Goal: Book appointment/travel/reservation

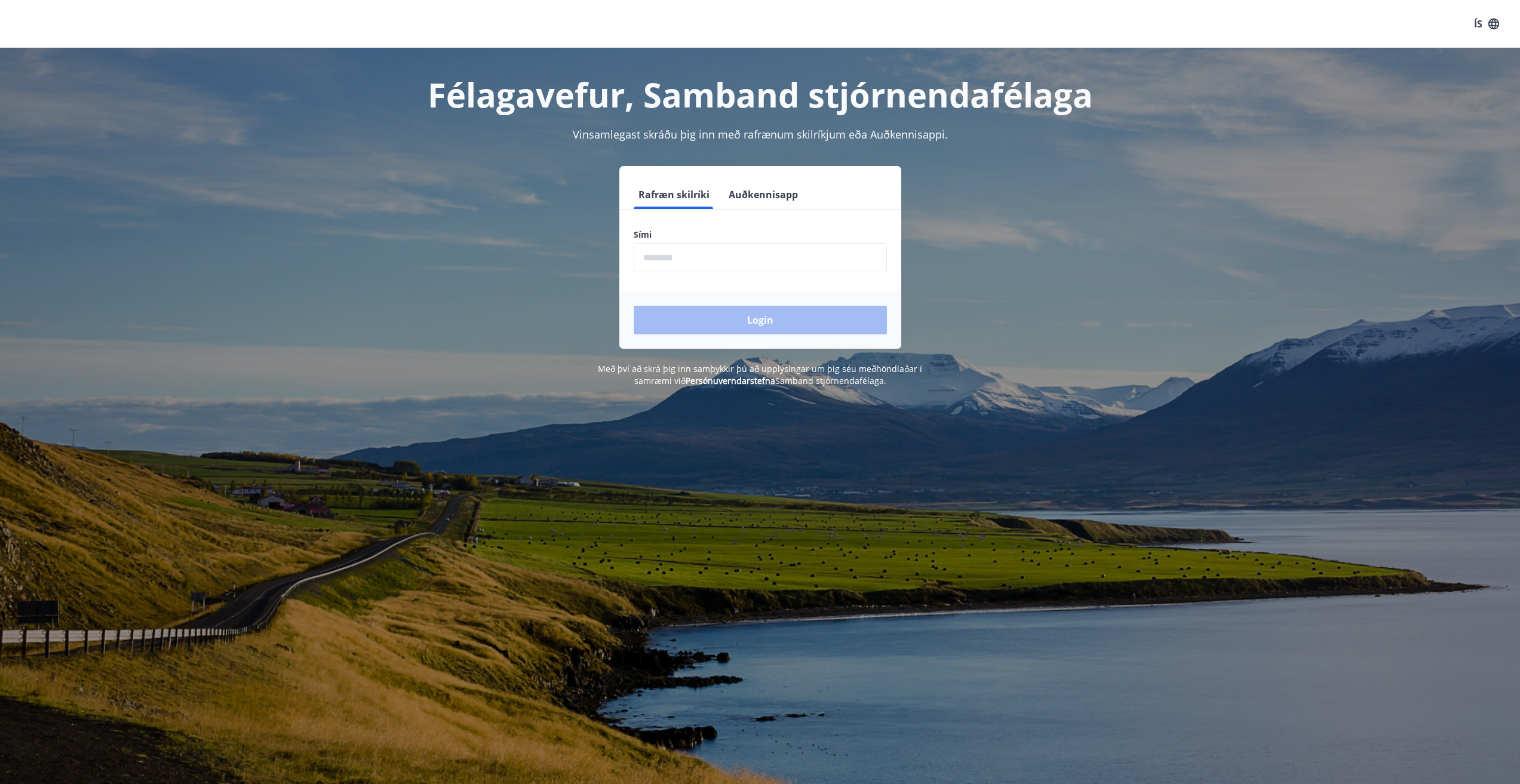
click at [721, 264] on input "phone" at bounding box center [760, 257] width 253 height 29
type input "********"
click at [633, 306] on button "Login" at bounding box center [760, 320] width 253 height 28
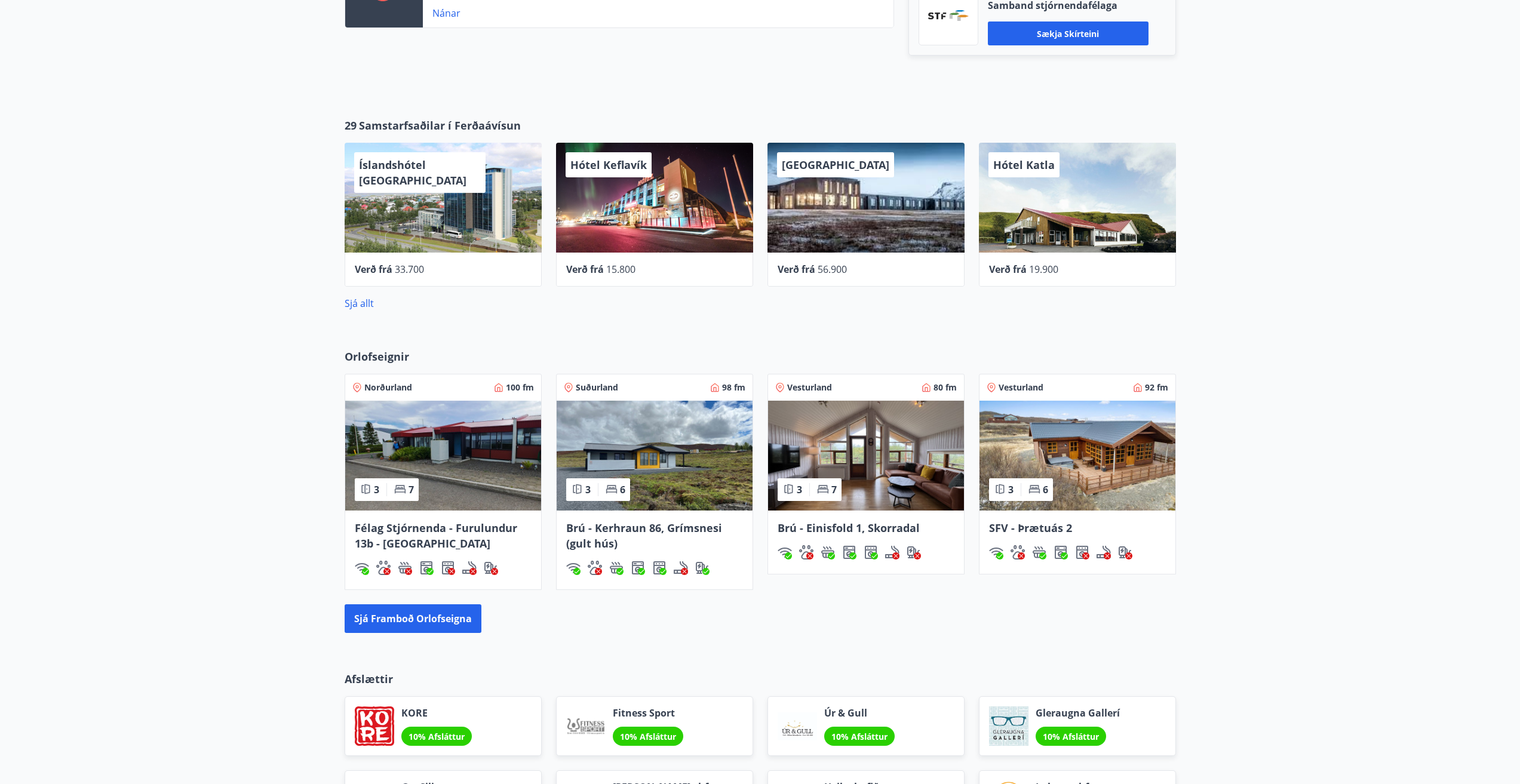
scroll to position [657, 0]
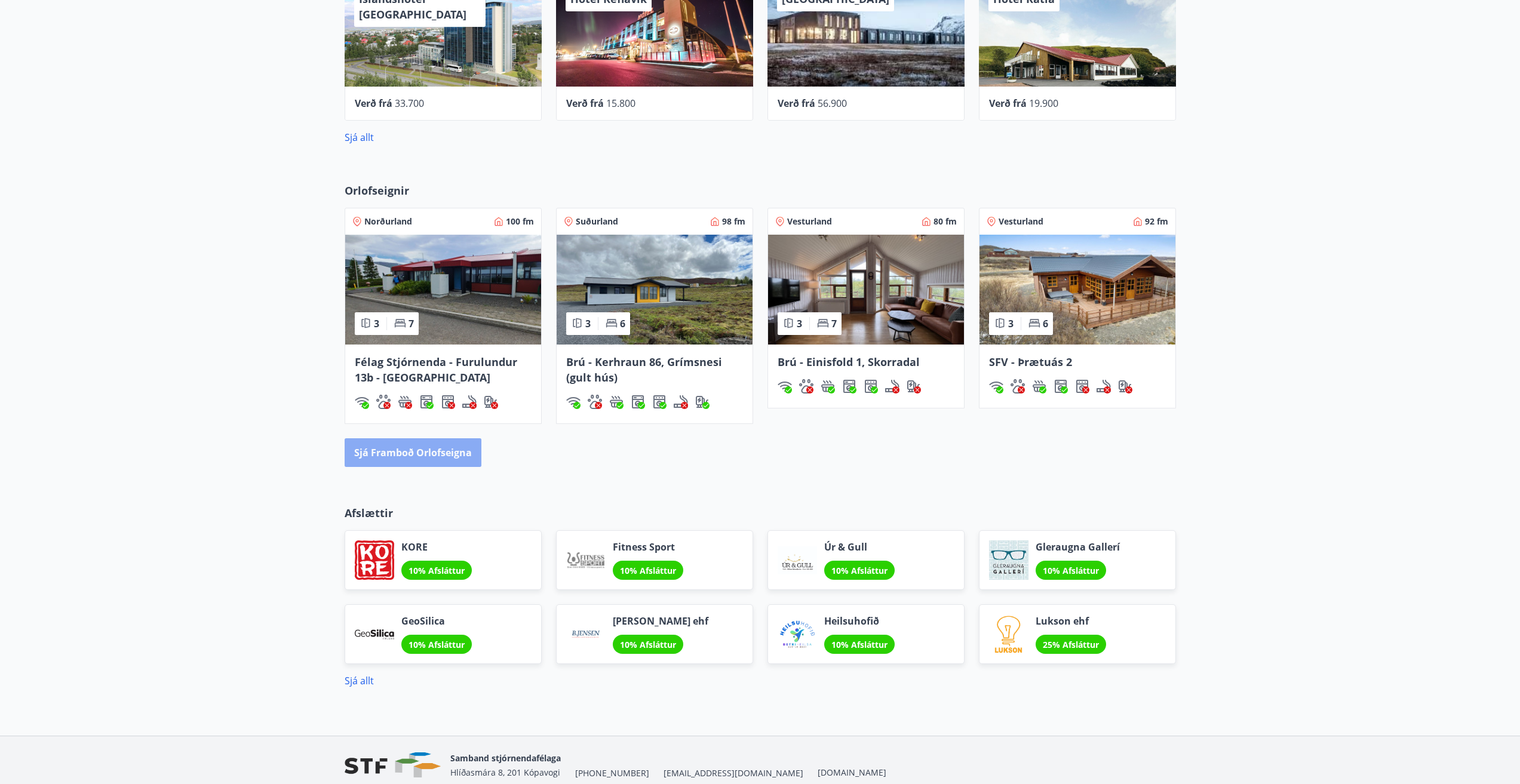
click at [427, 460] on button "Sjá framboð orlofseigna" at bounding box center [412, 453] width 136 height 28
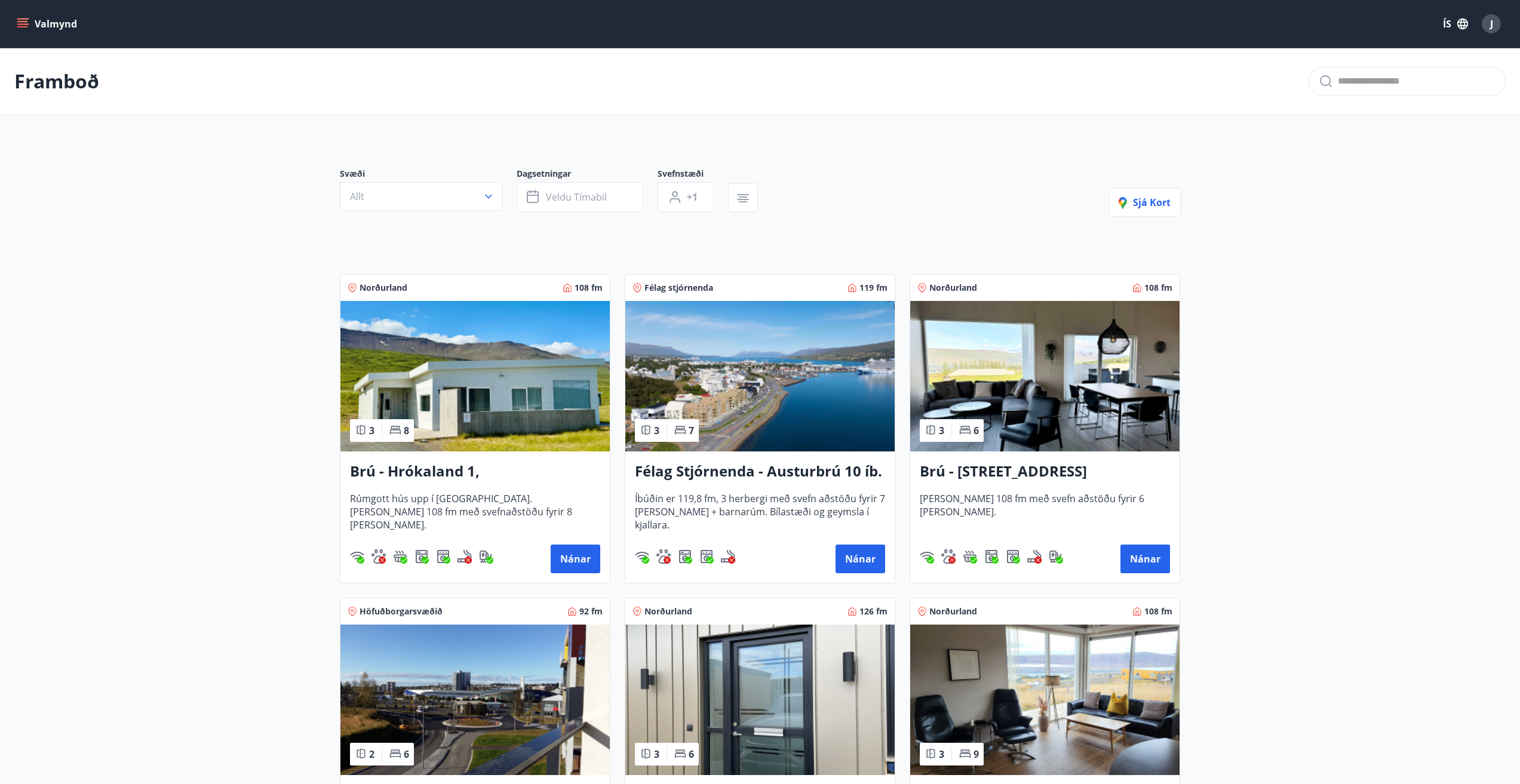
click at [433, 207] on button "Allt" at bounding box center [421, 196] width 163 height 28
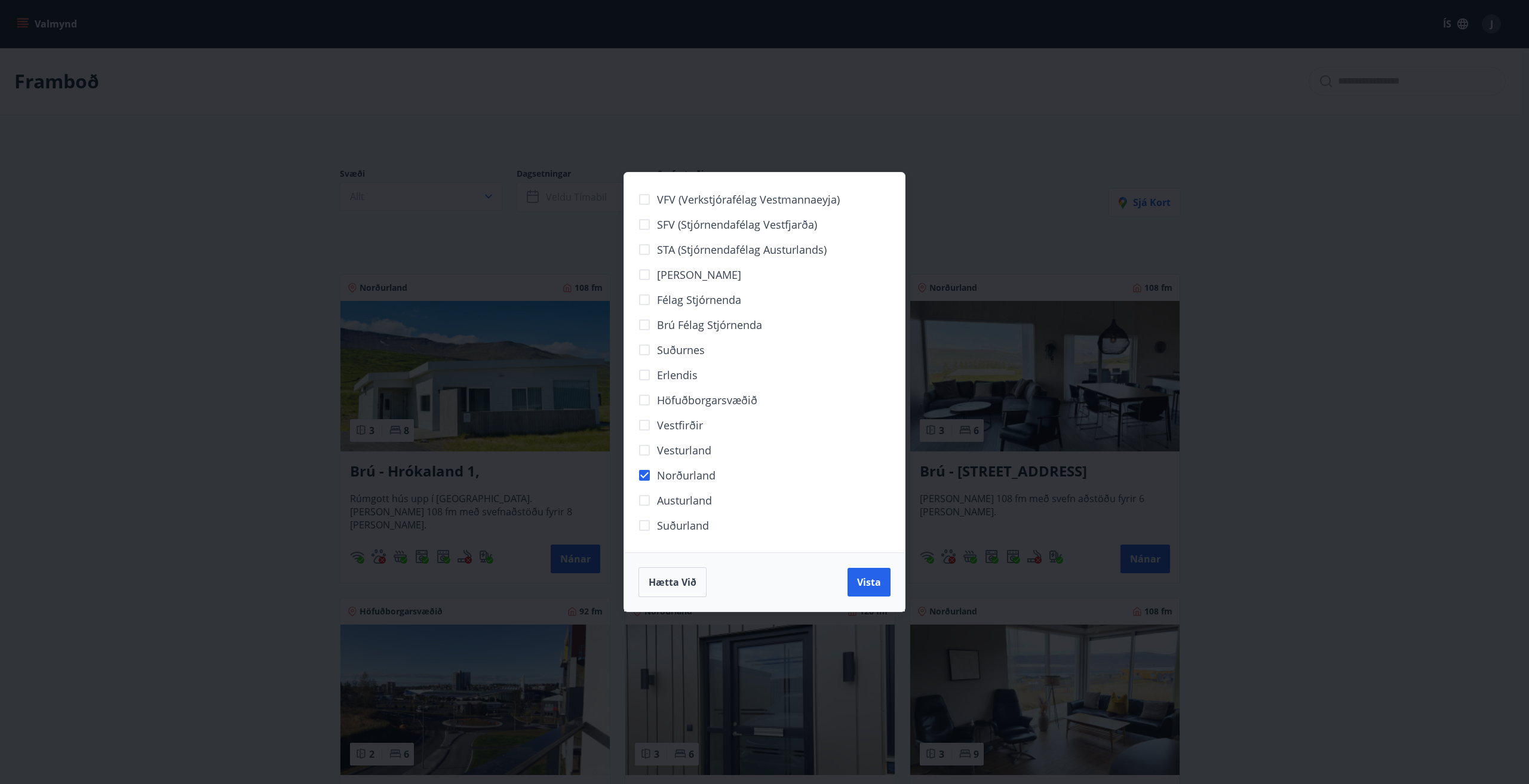
click at [877, 583] on span "Vista" at bounding box center [868, 583] width 24 height 13
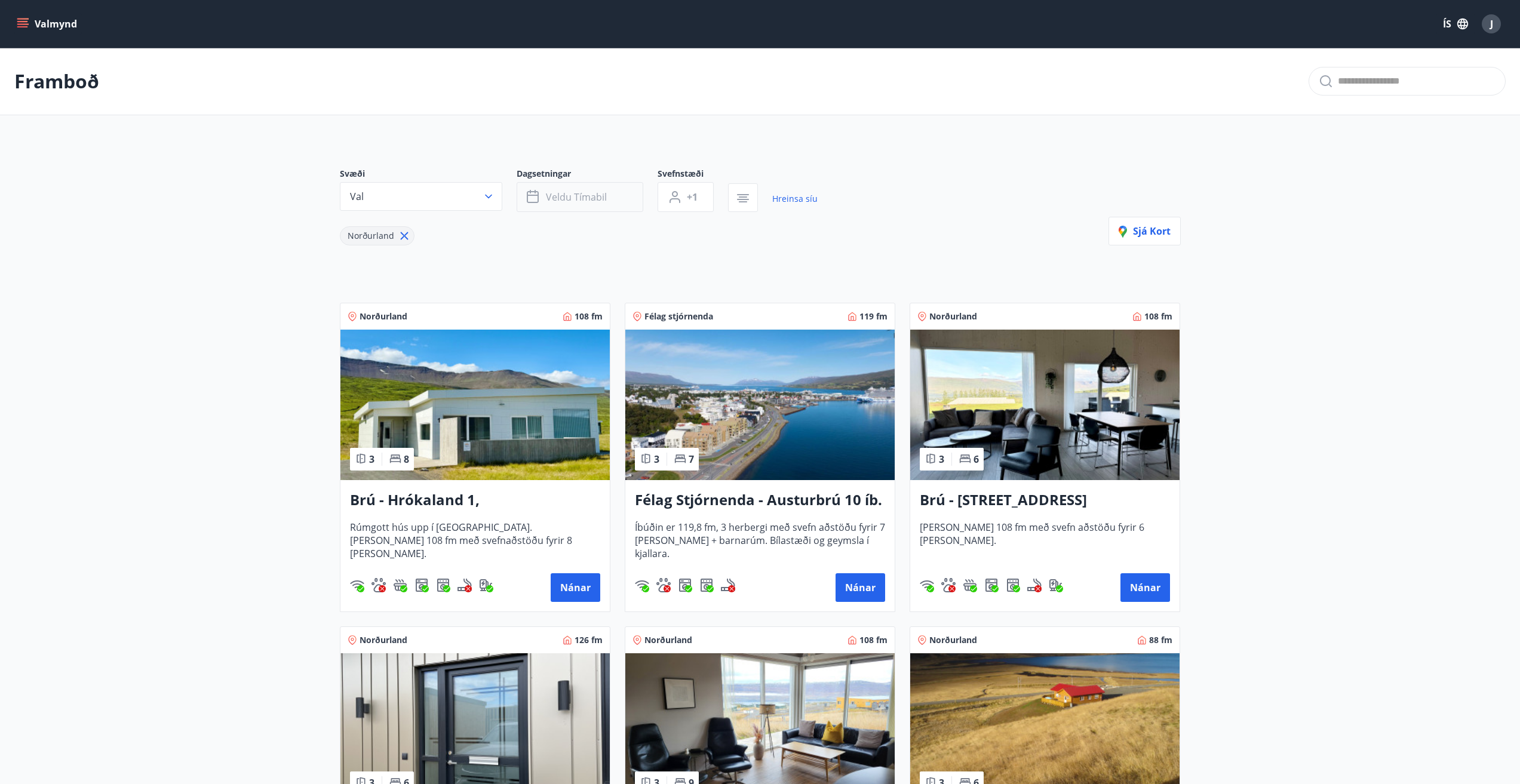
click at [555, 191] on span "Veldu tímabil" at bounding box center [576, 197] width 61 height 13
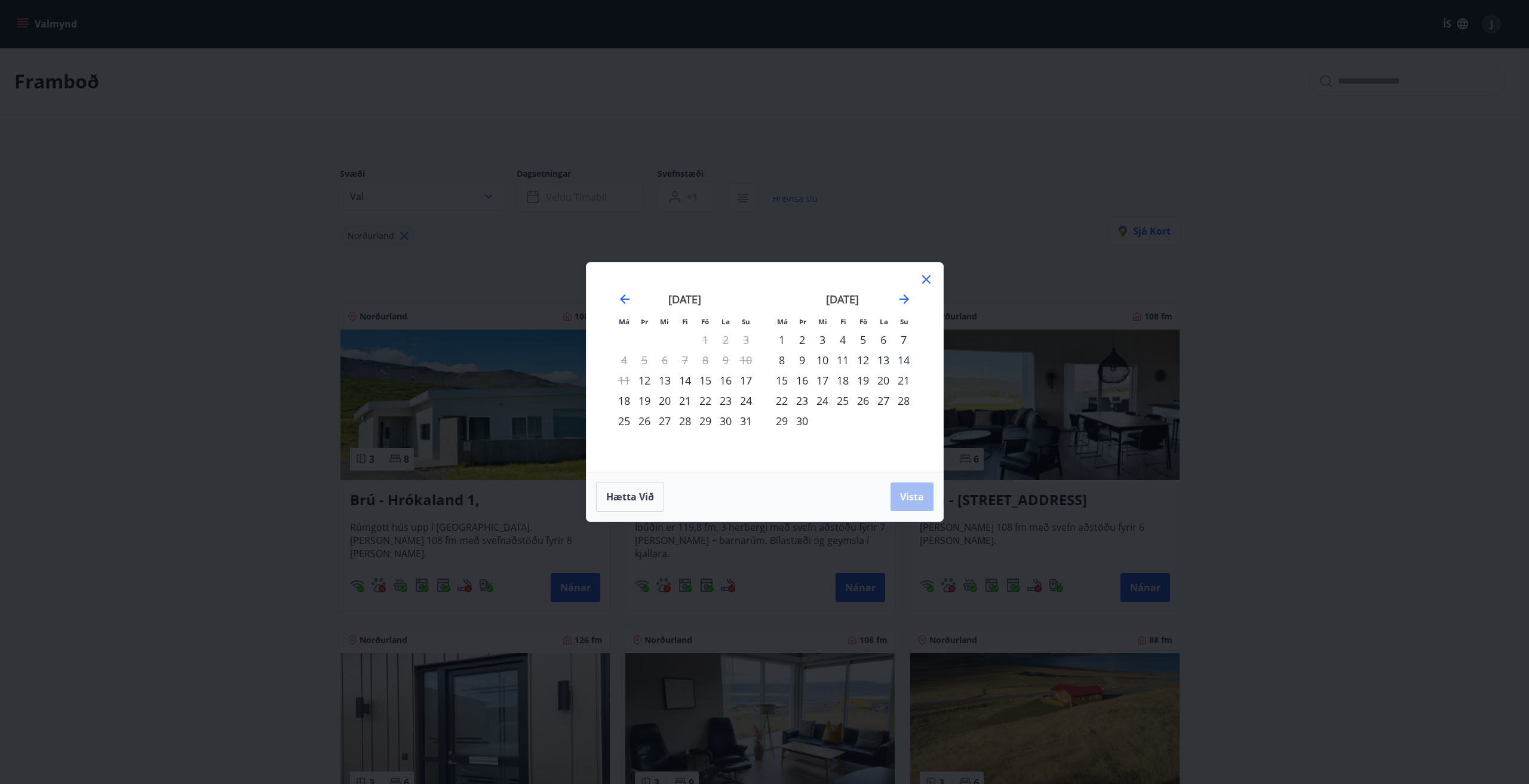
click at [863, 379] on div "19" at bounding box center [863, 380] width 21 height 21
click at [902, 376] on div "21" at bounding box center [904, 380] width 21 height 21
click at [910, 496] on span "Vista" at bounding box center [911, 497] width 24 height 13
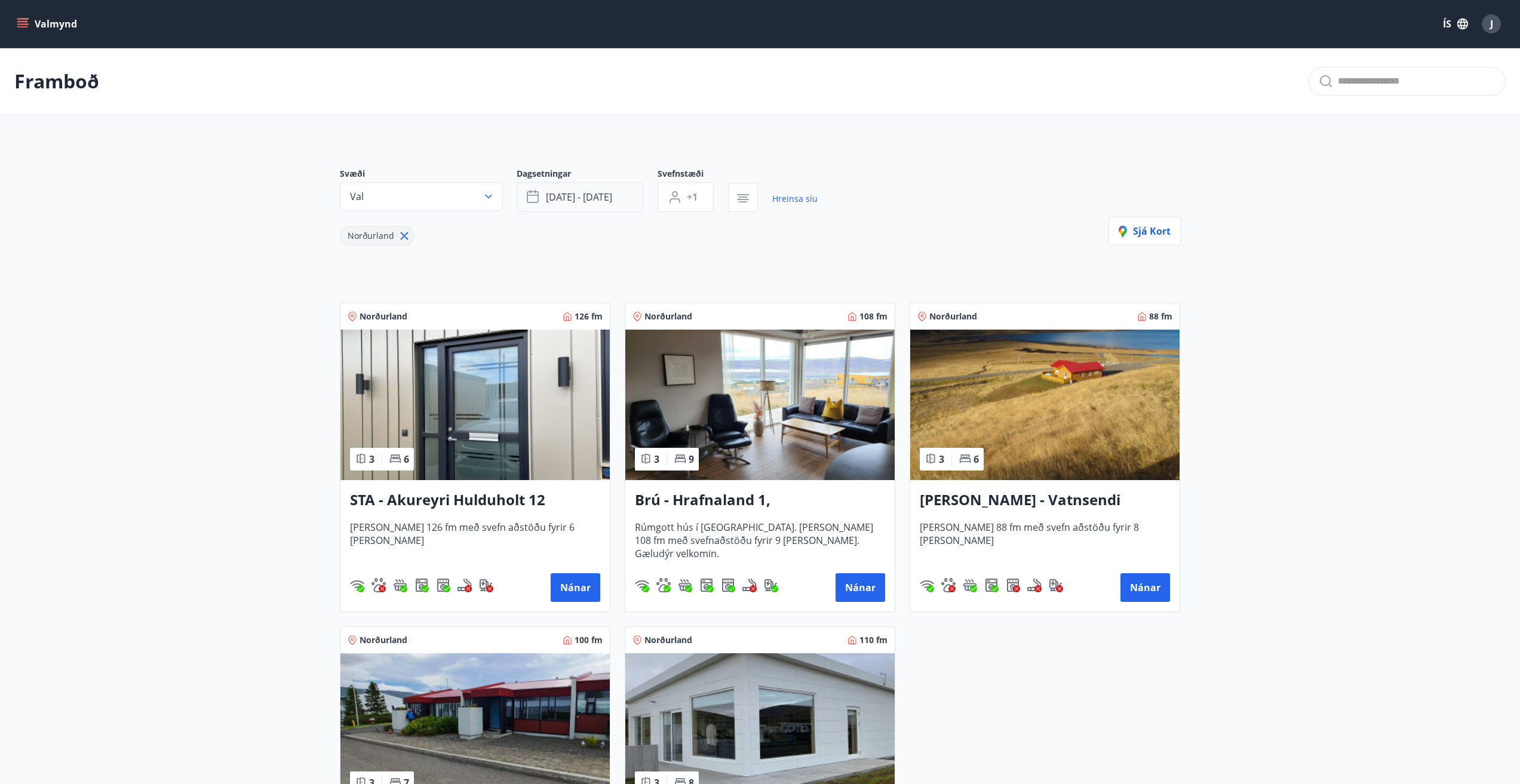
click at [602, 198] on span "[DATE] - [DATE]" at bounding box center [579, 197] width 66 height 13
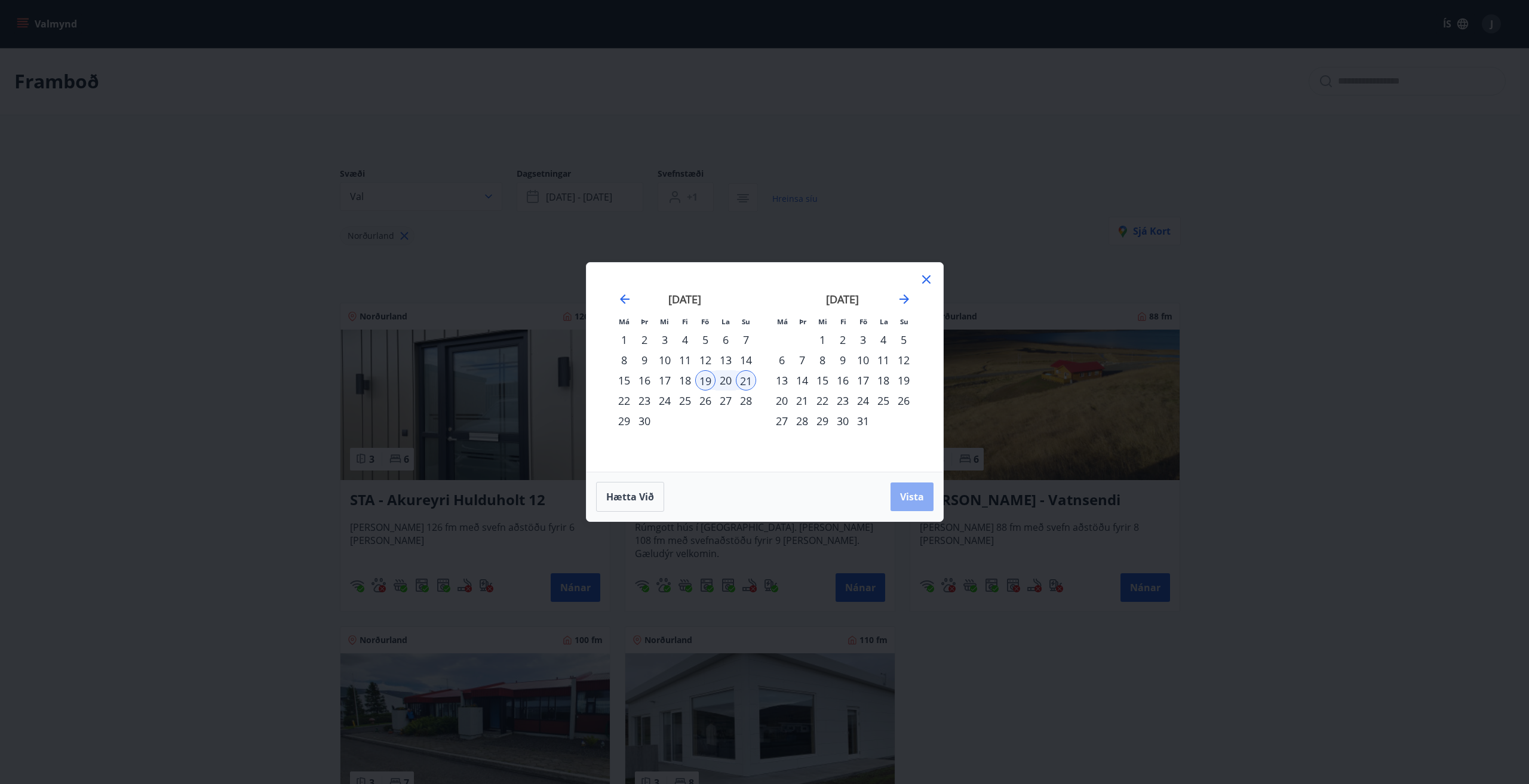
click at [907, 489] on button "Vista" at bounding box center [912, 497] width 43 height 28
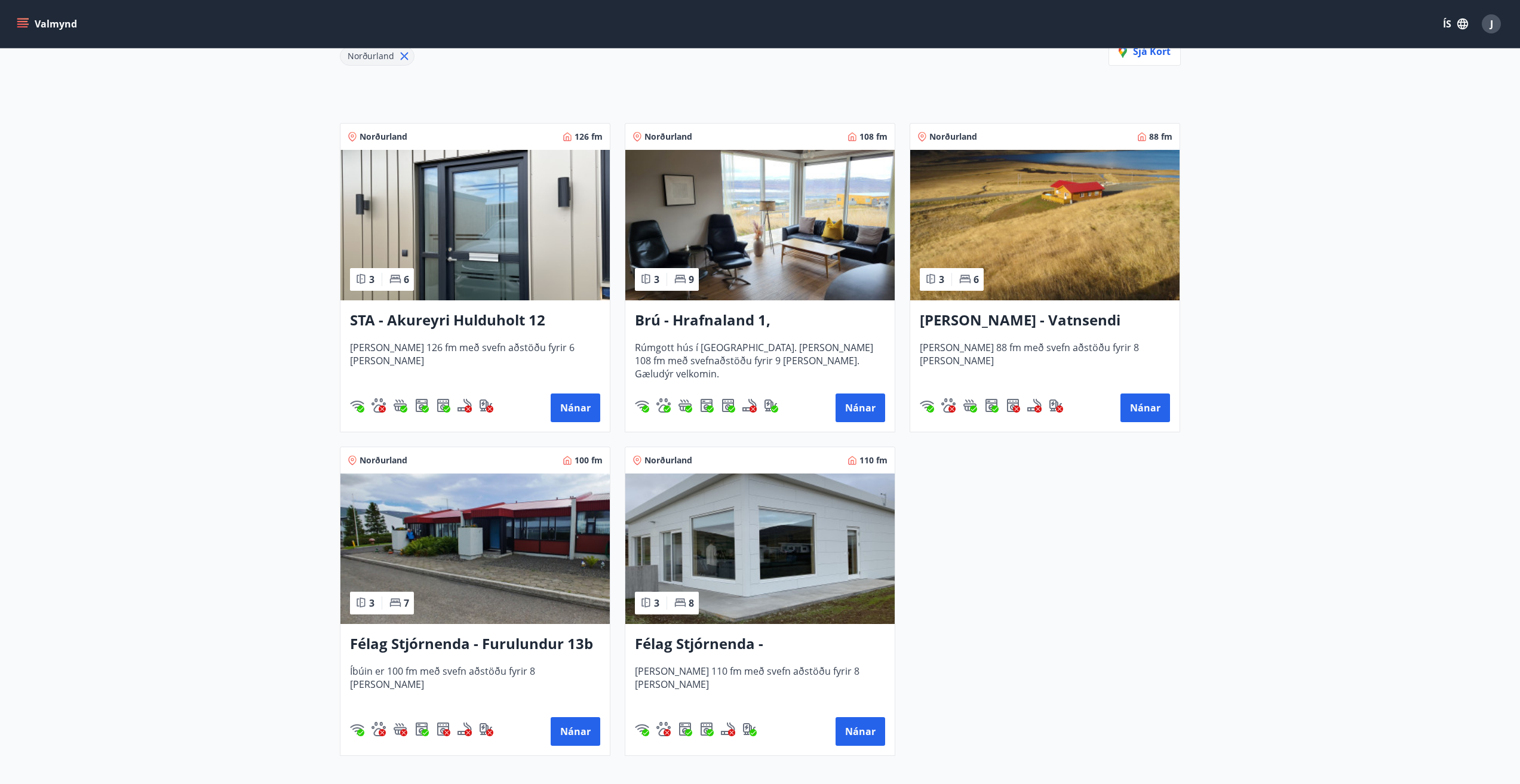
scroll to position [179, 0]
click at [747, 232] on img at bounding box center [760, 226] width 269 height 151
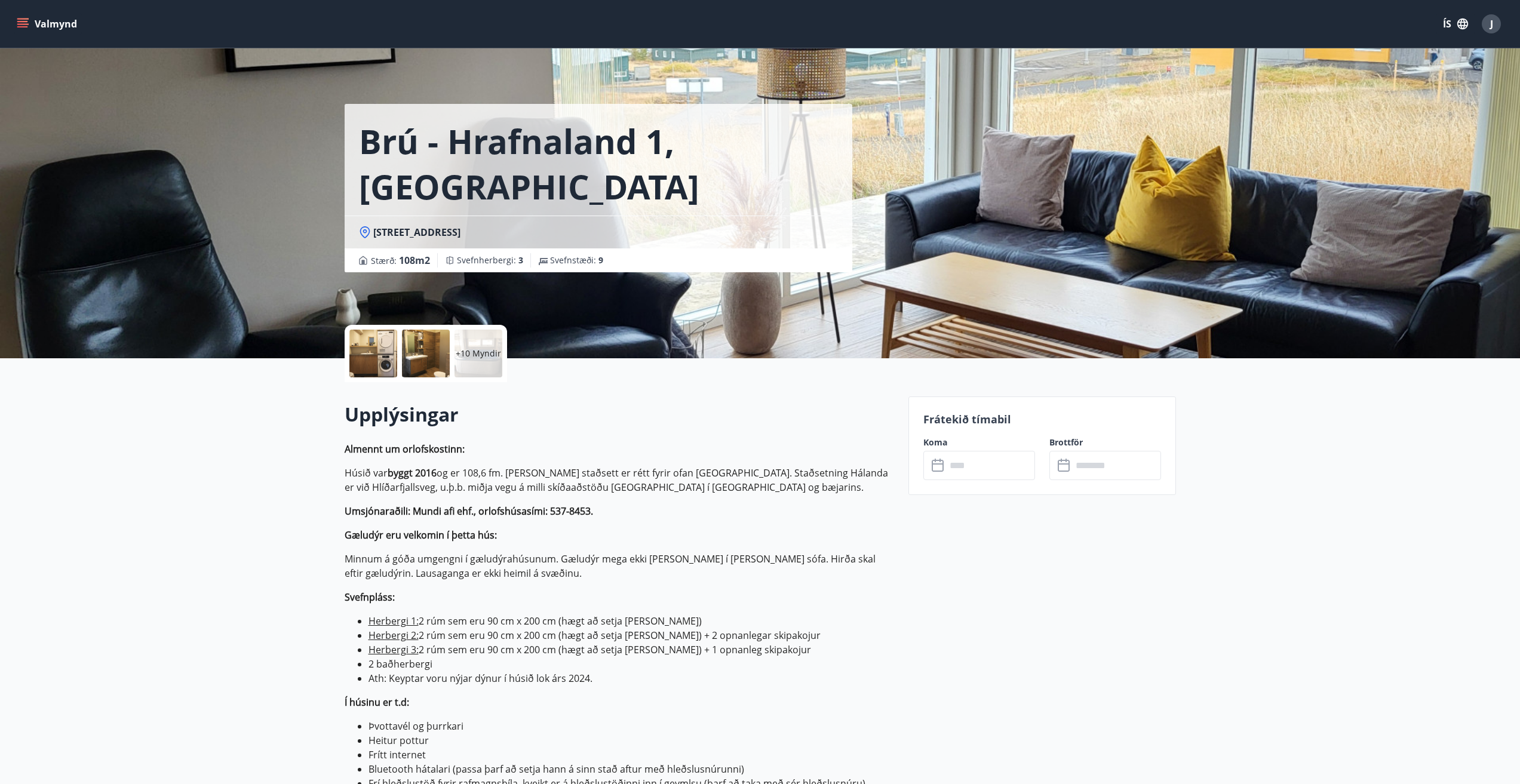
click at [984, 471] on input "text" at bounding box center [990, 465] width 89 height 29
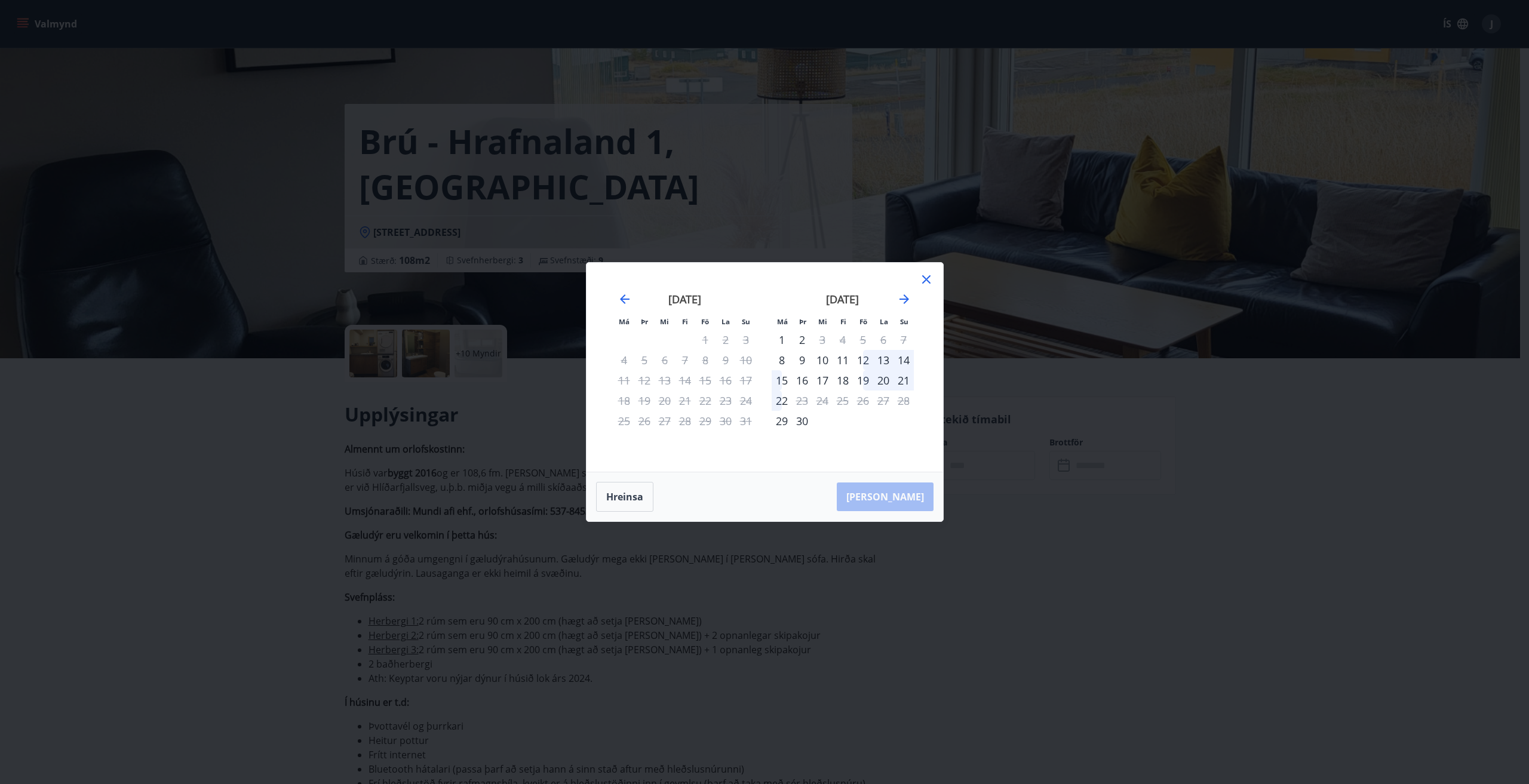
click at [865, 380] on div "19" at bounding box center [863, 380] width 21 height 21
click at [899, 381] on div "21" at bounding box center [904, 380] width 21 height 21
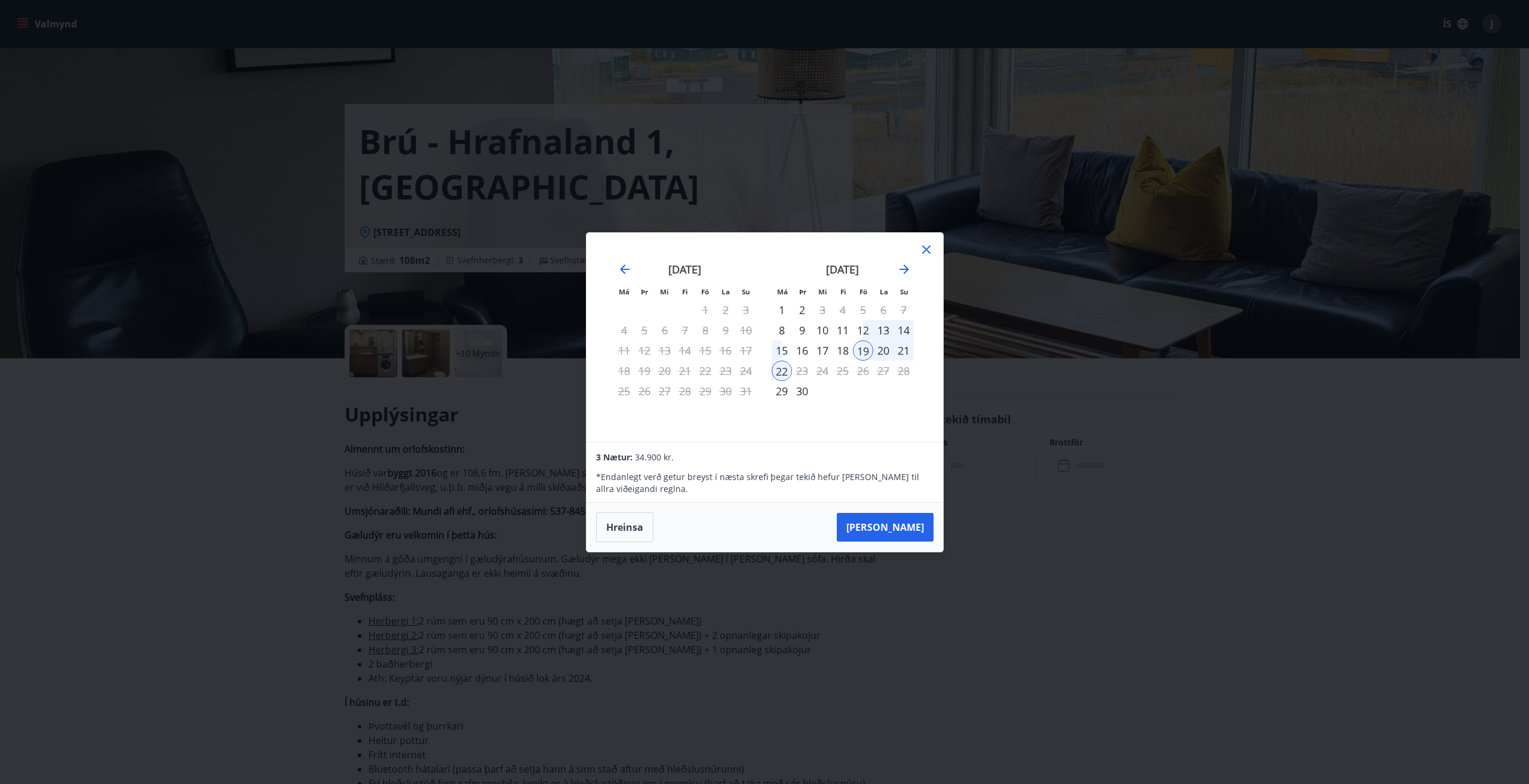
click at [929, 250] on icon at bounding box center [925, 249] width 14 height 14
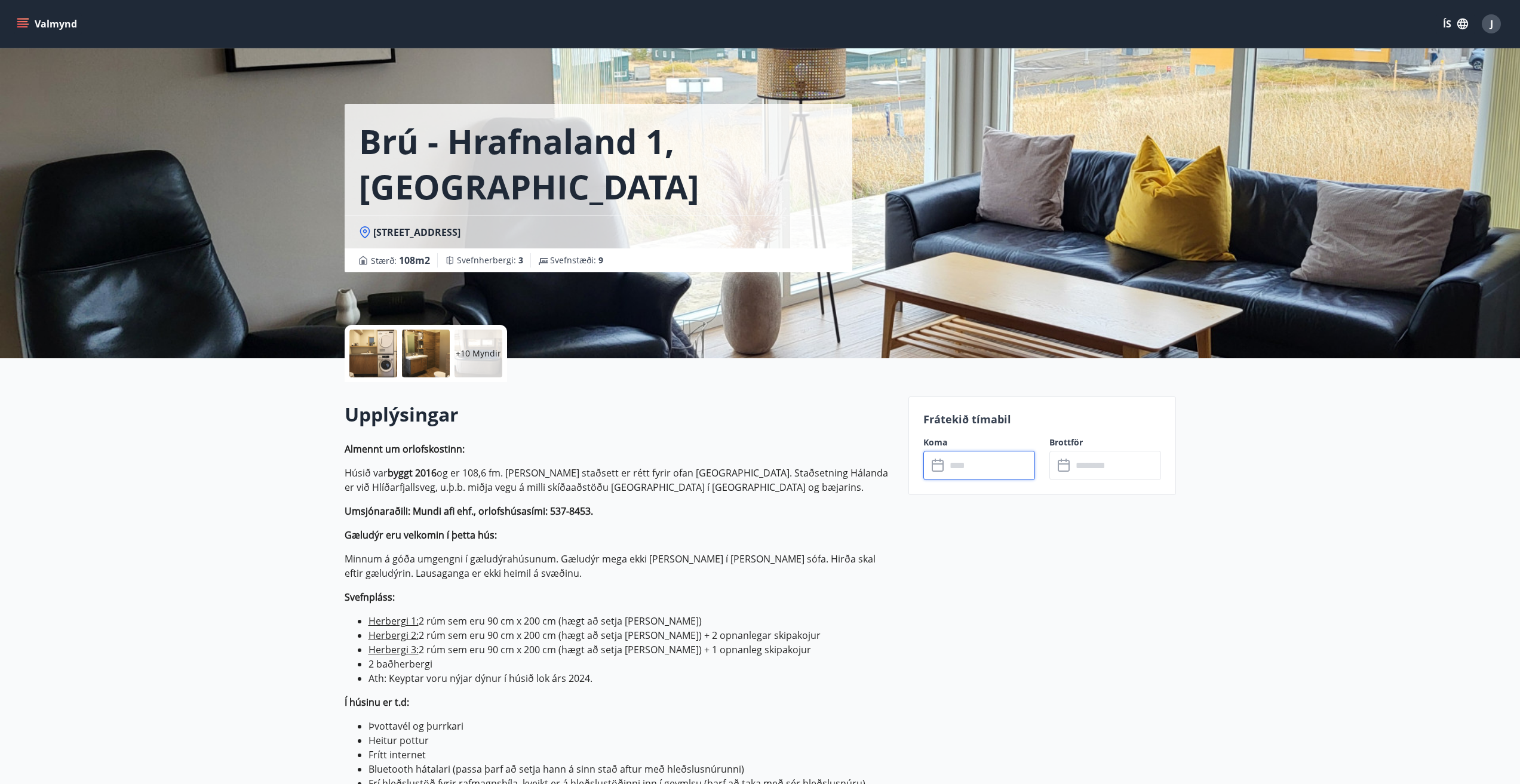
click at [971, 476] on input "text" at bounding box center [990, 465] width 89 height 29
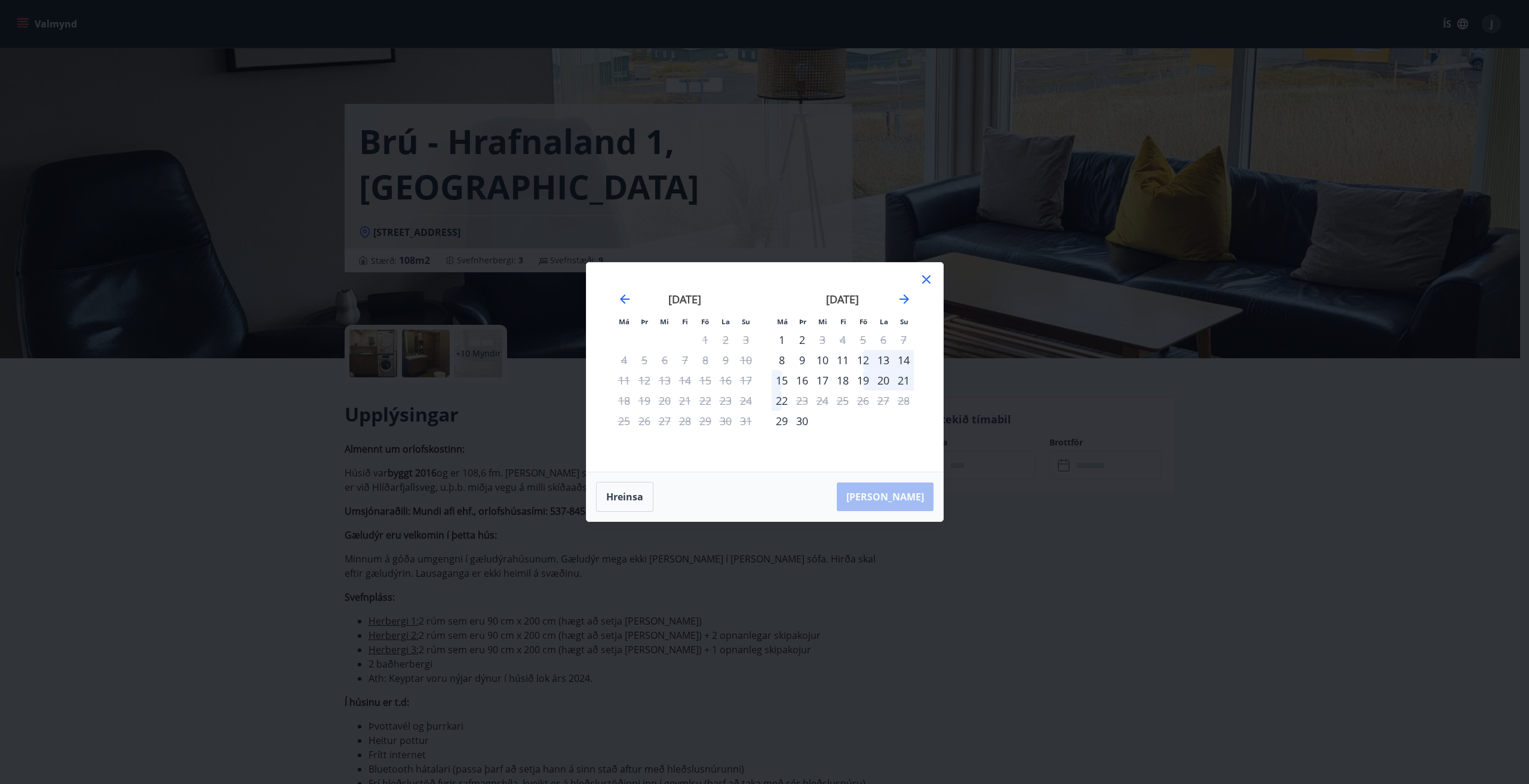
click at [924, 283] on icon at bounding box center [925, 279] width 14 height 14
